Goal: Find specific page/section: Find specific page/section

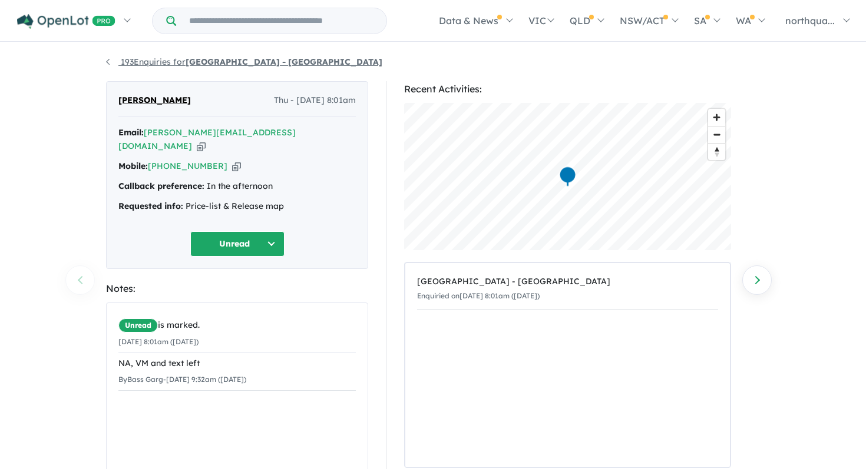
click at [108, 65] on link "193 Enquiries for Nth Qtr Estate - [GEOGRAPHIC_DATA]" at bounding box center [244, 62] width 276 height 11
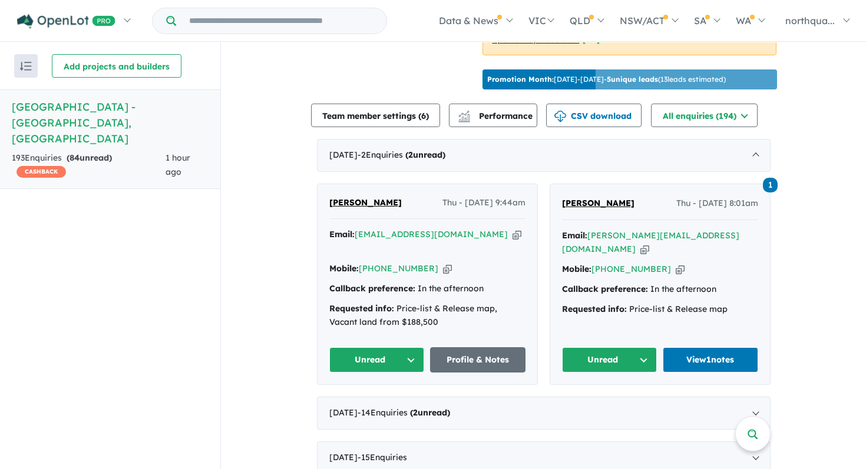
scroll to position [361, 0]
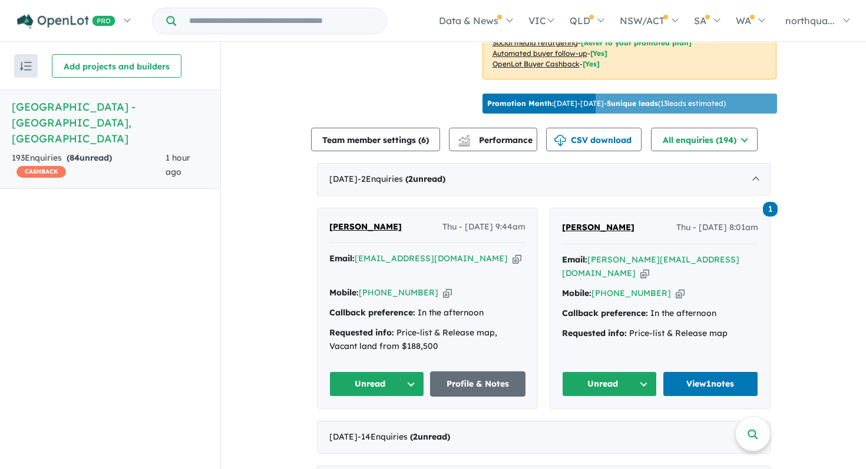
click at [348, 221] on span "[PERSON_NAME]" at bounding box center [365, 226] width 72 height 11
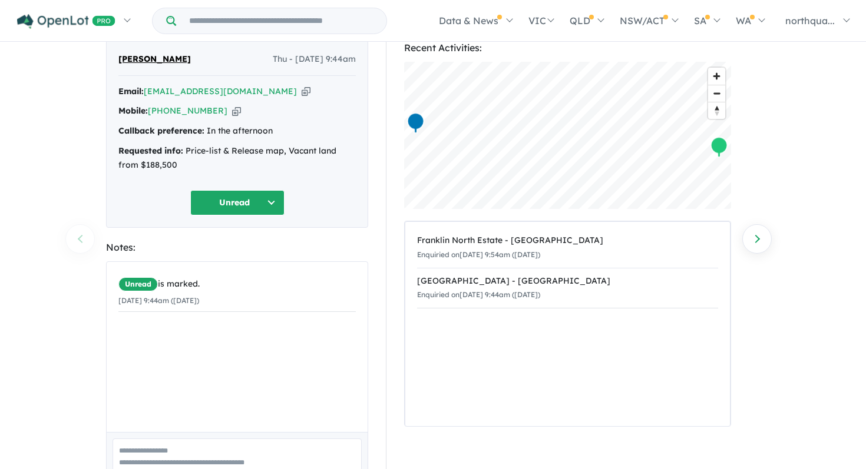
scroll to position [37, 0]
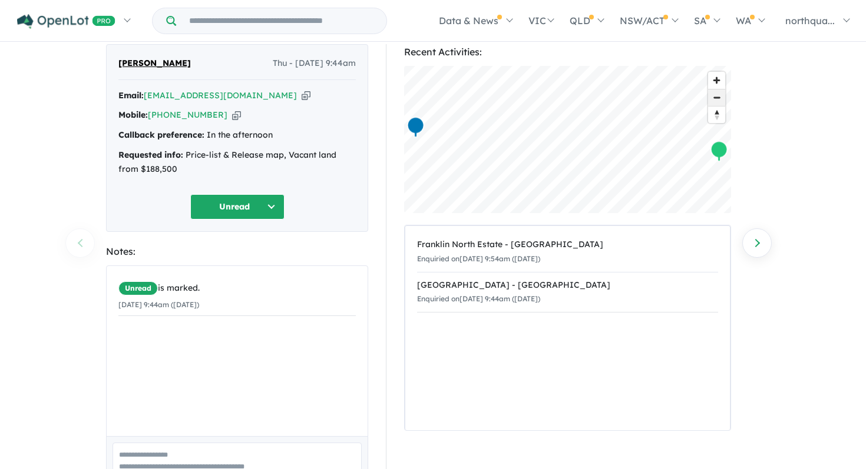
click at [717, 100] on span "Zoom out" at bounding box center [716, 98] width 17 height 16
click at [717, 85] on span "Zoom in" at bounding box center [716, 80] width 17 height 17
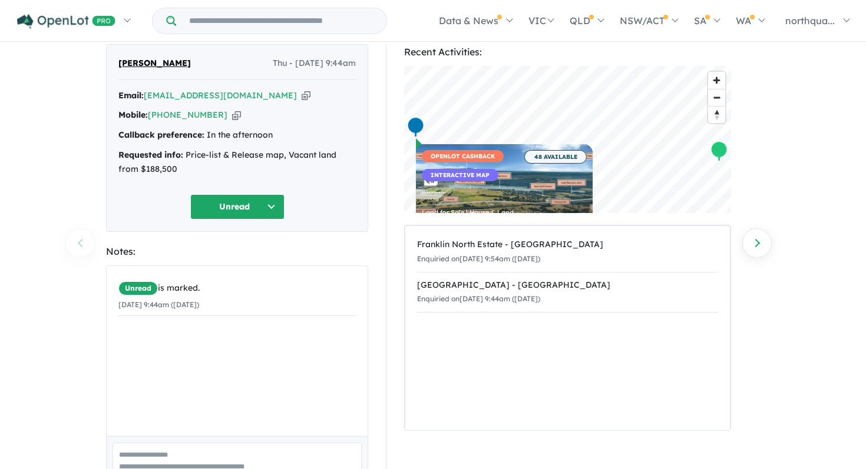
scroll to position [0, 0]
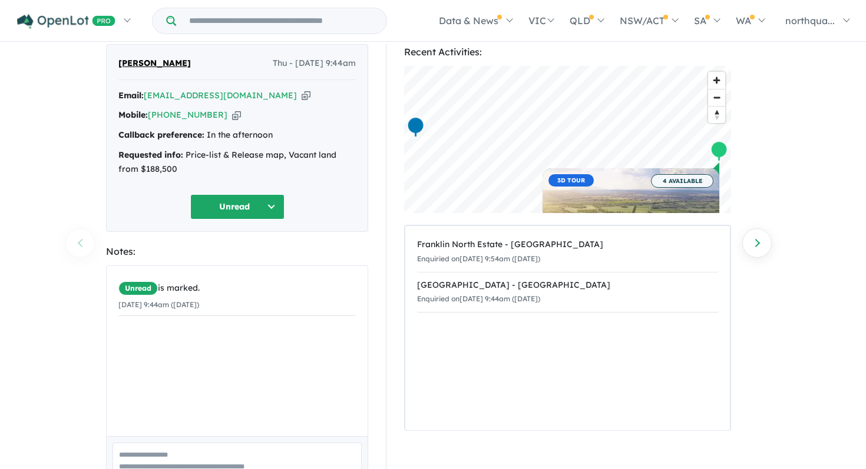
click at [687, 181] on span "4 AVAILABLE" at bounding box center [682, 181] width 62 height 14
click at [301, 91] on icon "button" at bounding box center [305, 96] width 9 height 12
click at [301, 97] on icon "button" at bounding box center [305, 96] width 9 height 12
